Goal: Task Accomplishment & Management: Use online tool/utility

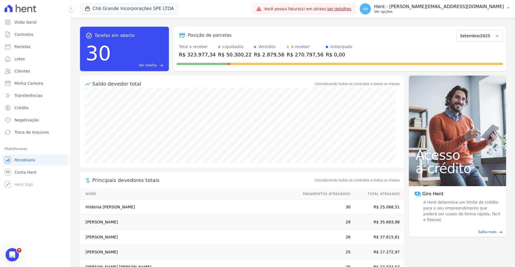
click at [471, 10] on p "Ver opções" at bounding box center [439, 11] width 130 height 4
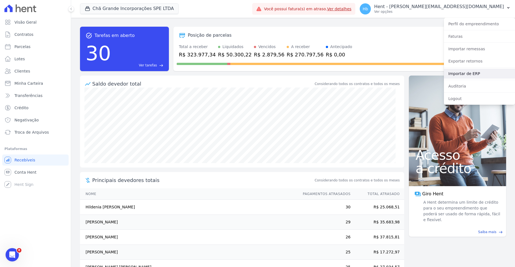
click at [458, 73] on link "Importar de ERP" at bounding box center [479, 74] width 71 height 10
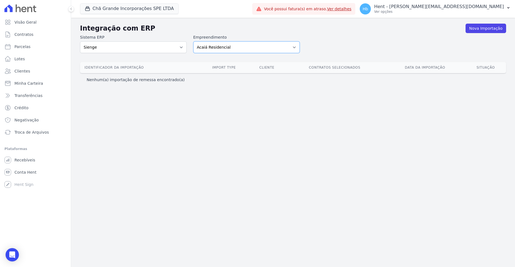
select select "9db4d767-ec98-4519-aed7-f9568aa0b04c"
click at [193, 41] on select "Acaiá Residencial Administrativo Agile Pavican São Lourenço SPE LTDA AGUAS DE G…" at bounding box center [246, 47] width 107 height 12
click at [329, 177] on div "Integração com ERP Nova Importação Sistema ERP Sienge Empreendimento Acaiá Resi…" at bounding box center [293, 142] width 444 height 249
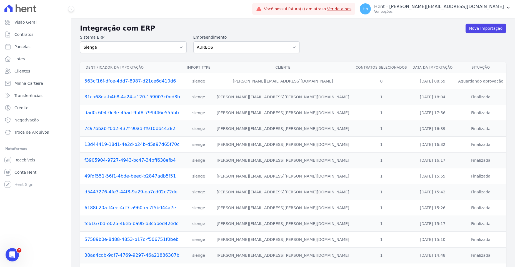
click at [154, 80] on link "563cf16f-dfce-4dd7-8987-d21ce6d410d6" at bounding box center [129, 80] width 91 height 5
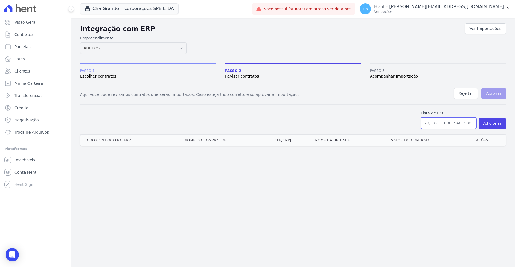
click at [446, 120] on input "text" at bounding box center [449, 123] width 56 height 12
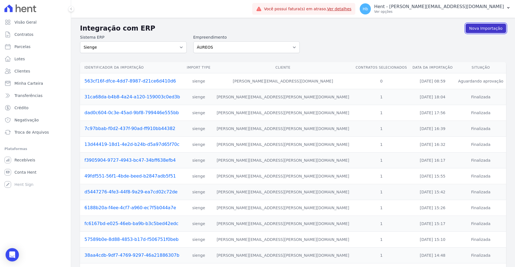
click at [480, 33] on link "Nova Importação" at bounding box center [485, 28] width 41 height 9
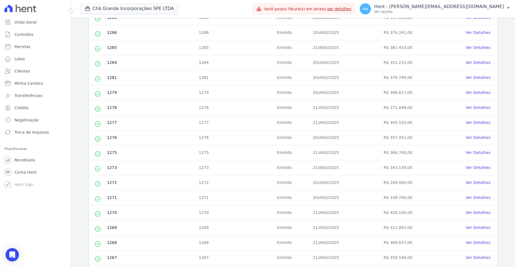
scroll to position [183, 0]
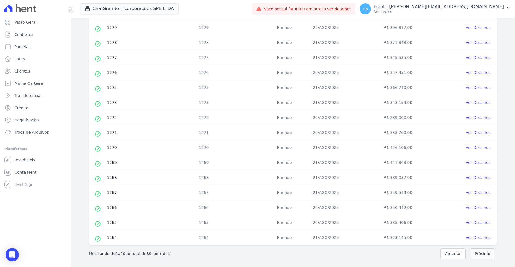
click at [475, 256] on button "Próximo" at bounding box center [482, 253] width 25 height 11
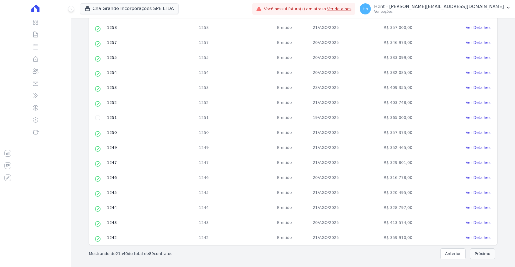
click at [484, 255] on button "Próximo" at bounding box center [482, 253] width 25 height 11
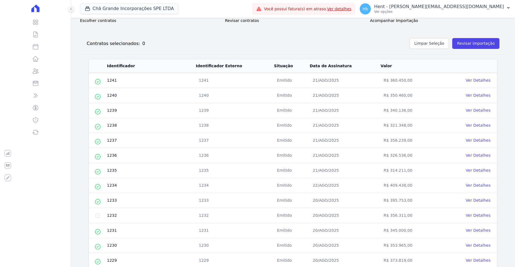
scroll to position [0, 0]
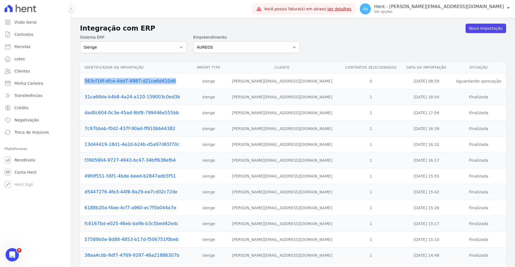
drag, startPoint x: 175, startPoint y: 83, endPoint x: 82, endPoint y: 81, distance: 92.7
click at [82, 81] on td "563cf16f-dfce-4dd7-8987-d21ce6d410d6" at bounding box center [136, 81] width 113 height 16
copy link "563cf16f-dfce-4dd7-8987-d21ce6d410d6"
